Goal: Check status: Check status

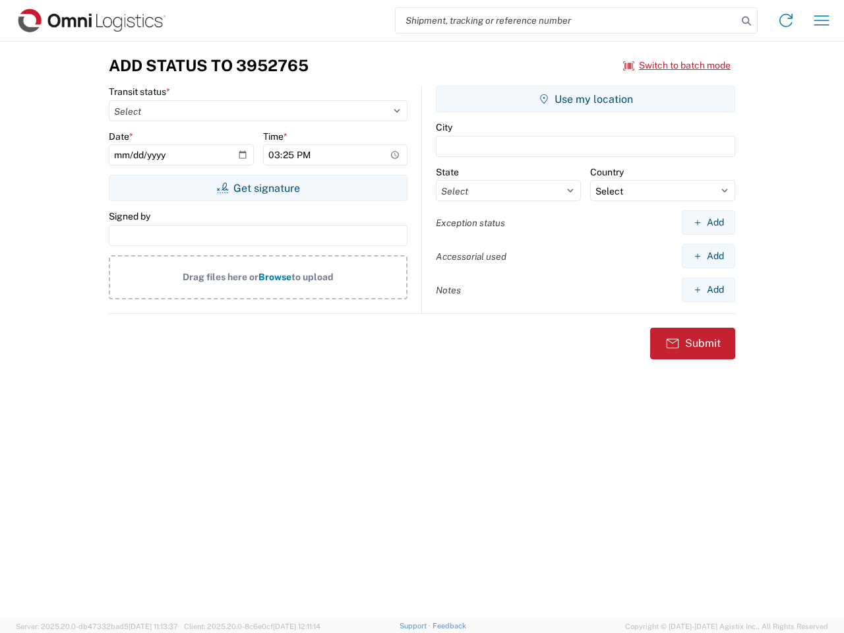
click at [566, 20] on input "search" at bounding box center [565, 20] width 341 height 25
click at [746, 21] on icon at bounding box center [746, 21] width 18 height 18
click at [786, 20] on icon at bounding box center [785, 20] width 21 height 21
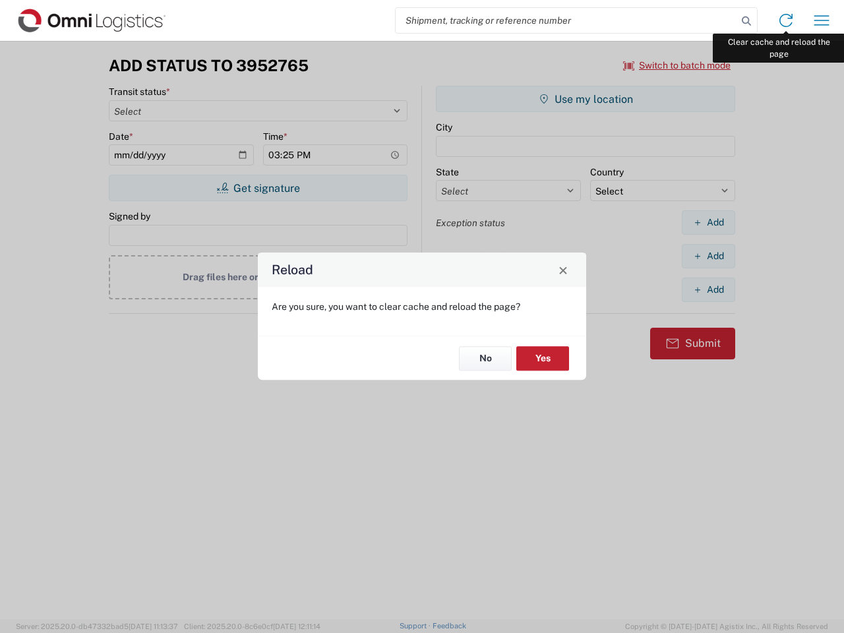
click at [821, 20] on div "Reload Are you sure, you want to clear cache and reload the page? No Yes" at bounding box center [422, 316] width 844 height 633
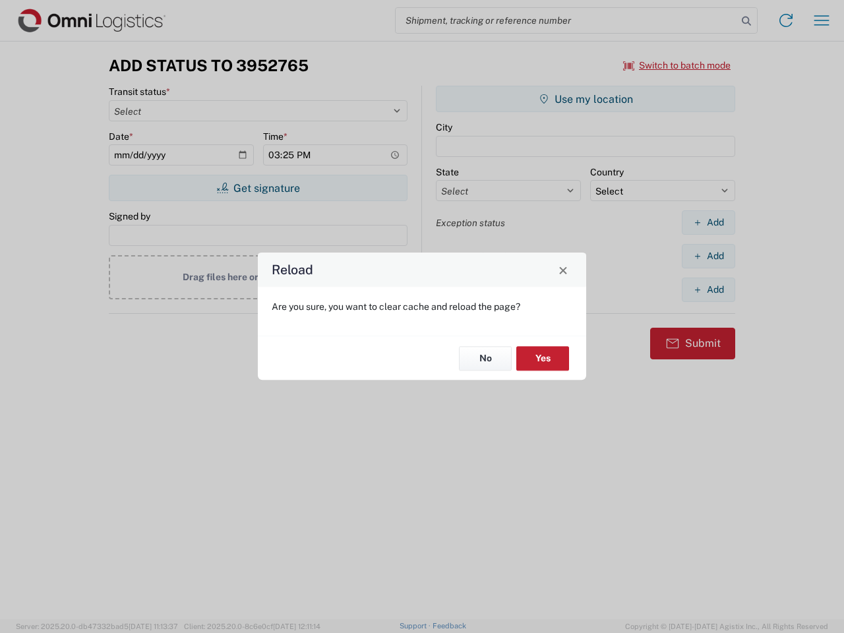
click at [677, 65] on div "Reload Are you sure, you want to clear cache and reload the page? No Yes" at bounding box center [422, 316] width 844 height 633
click at [258, 188] on div "Reload Are you sure, you want to clear cache and reload the page? No Yes" at bounding box center [422, 316] width 844 height 633
click at [585, 99] on div "Reload Are you sure, you want to clear cache and reload the page? No Yes" at bounding box center [422, 316] width 844 height 633
click at [708, 222] on div "Reload Are you sure, you want to clear cache and reload the page? No Yes" at bounding box center [422, 316] width 844 height 633
click at [708, 256] on div "Reload Are you sure, you want to clear cache and reload the page? No Yes" at bounding box center [422, 316] width 844 height 633
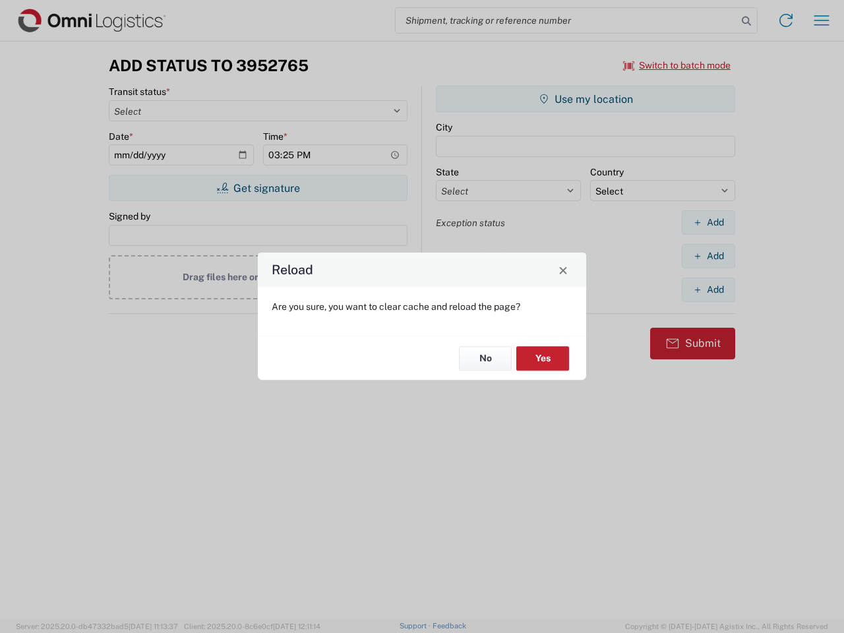
click at [708, 289] on div "Reload Are you sure, you want to clear cache and reload the page? No Yes" at bounding box center [422, 316] width 844 height 633
